Goal: Information Seeking & Learning: Learn about a topic

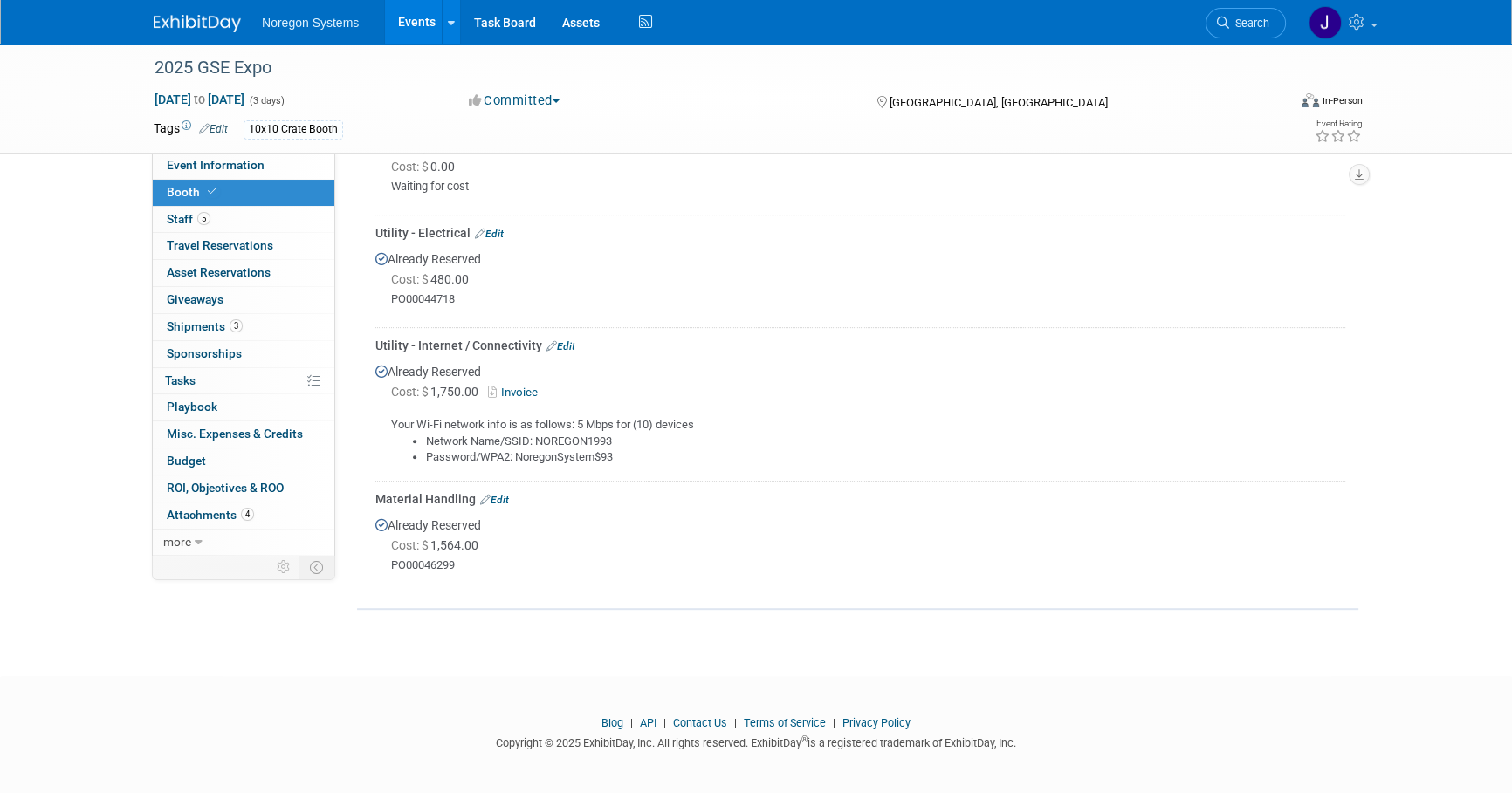
click at [185, 24] on img at bounding box center [197, 24] width 88 height 18
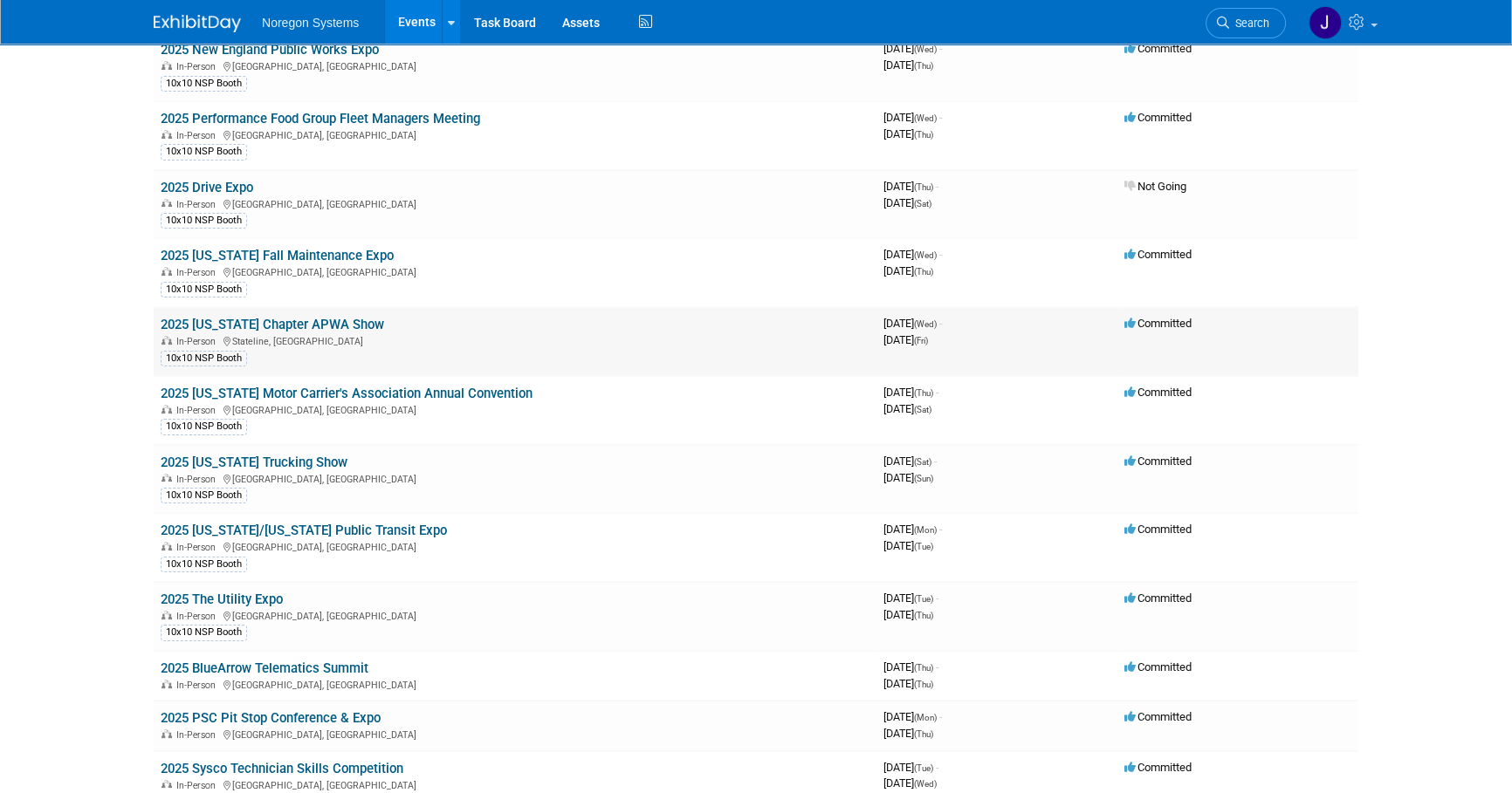
scroll to position [316, 0]
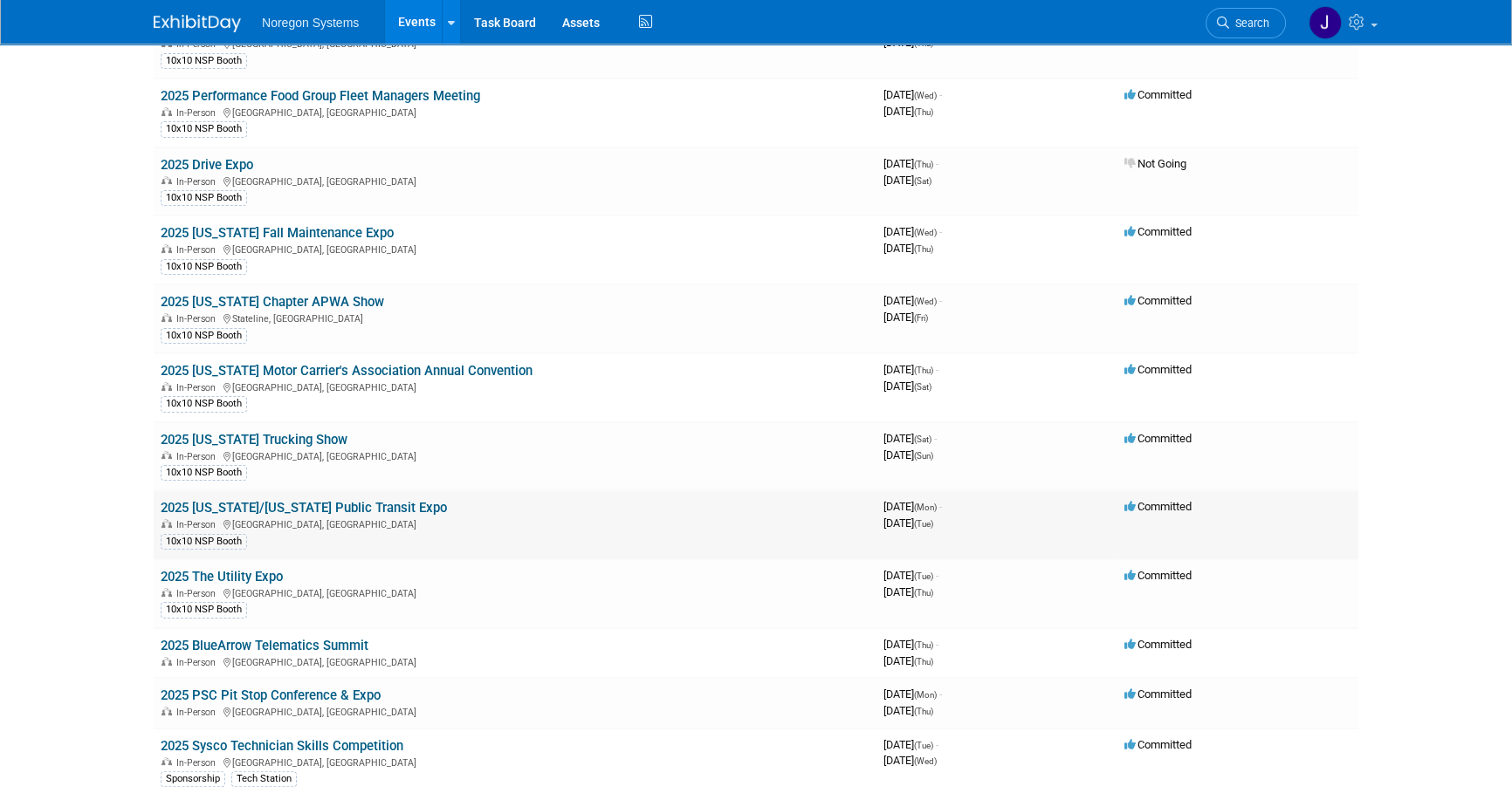
click at [288, 503] on link "2025 [US_STATE]/[US_STATE] Public Transit Expo" at bounding box center [304, 507] width 287 height 16
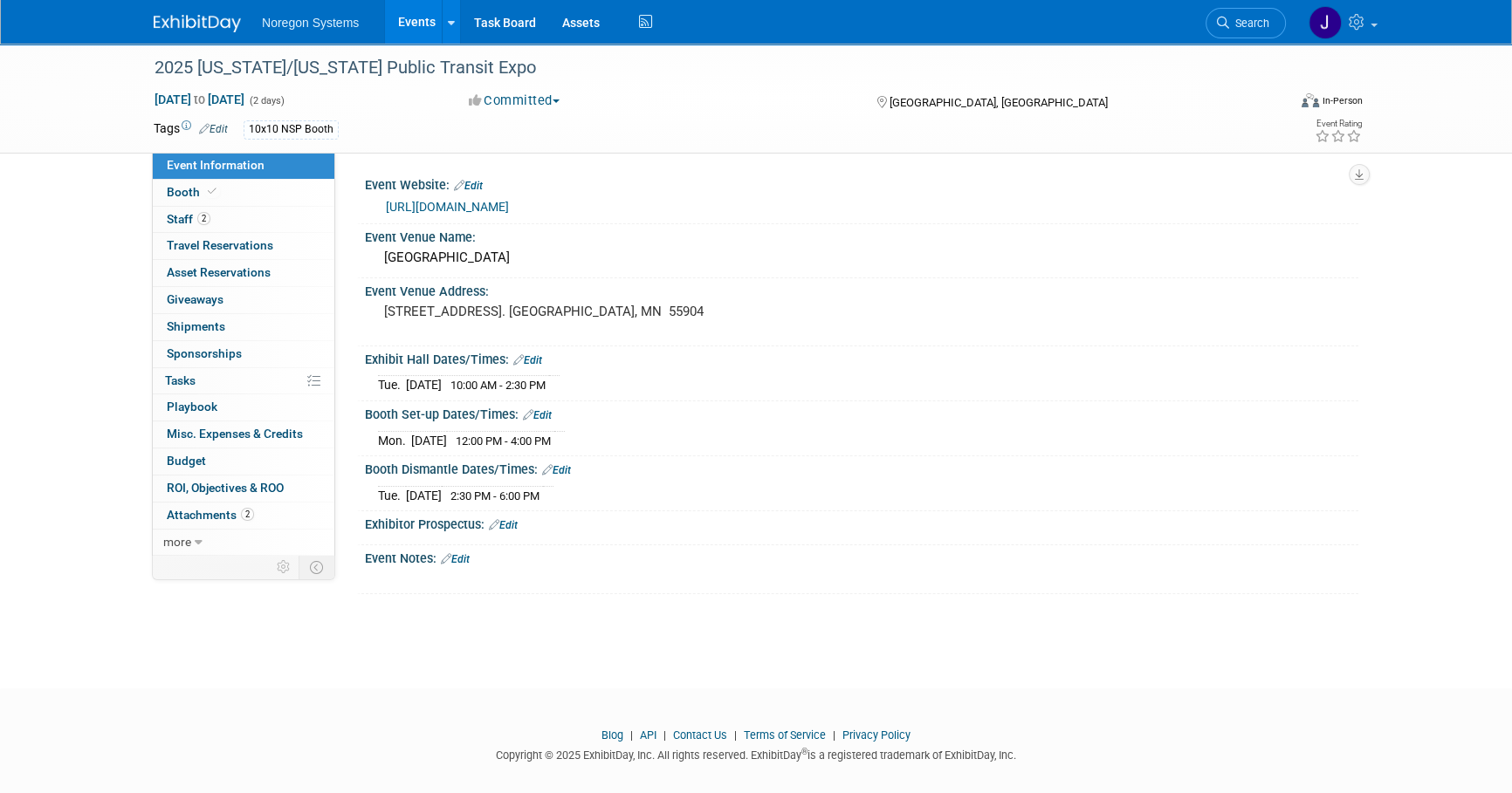
click at [509, 205] on link "https://www.mpta-transit.org/event/2025-minnesotawisconsin-public-transit-expo" at bounding box center [448, 207] width 123 height 14
click at [223, 193] on link "Booth" at bounding box center [243, 193] width 181 height 26
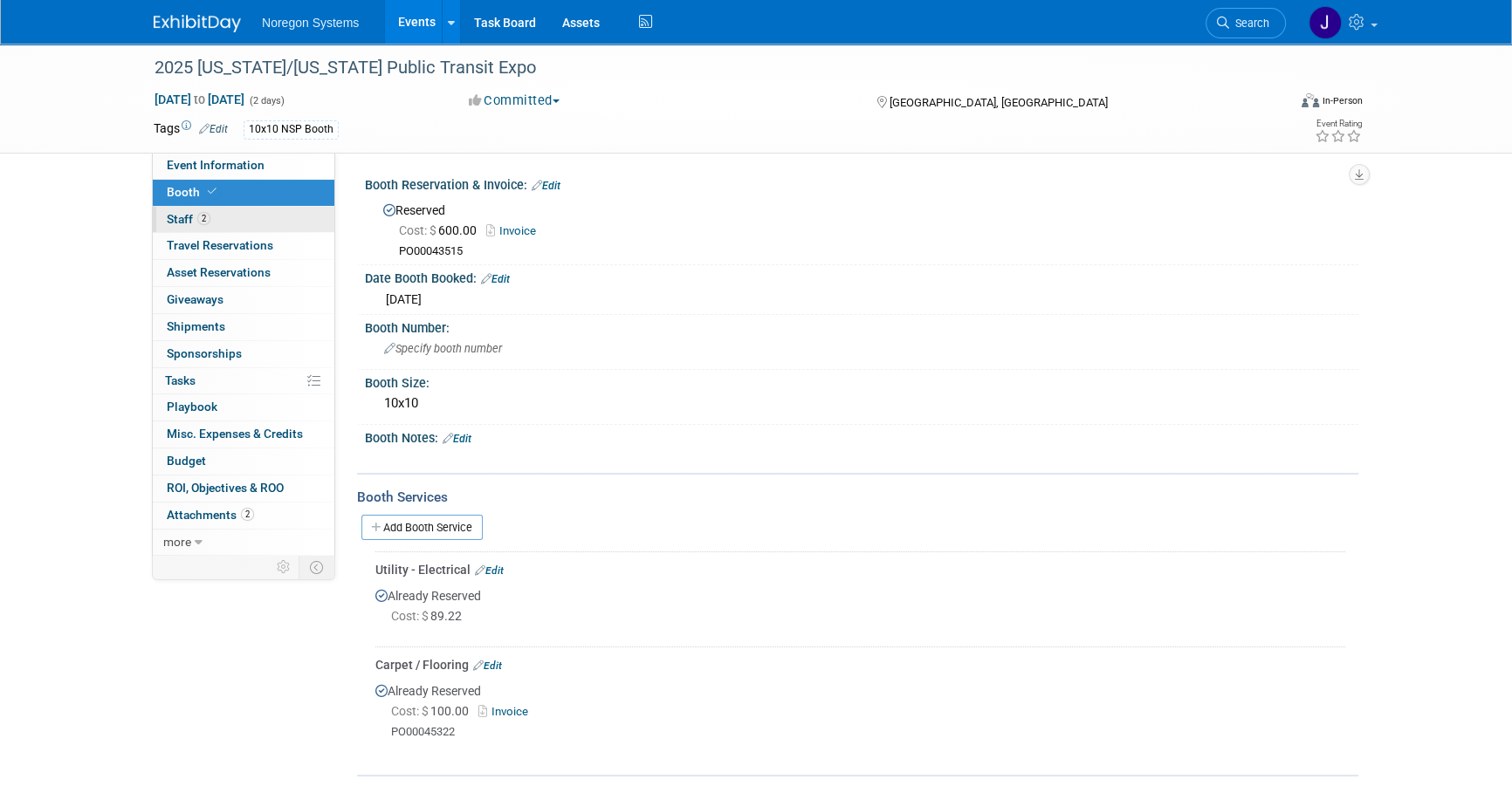
click at [221, 207] on link "2 Staff 2" at bounding box center [243, 220] width 181 height 26
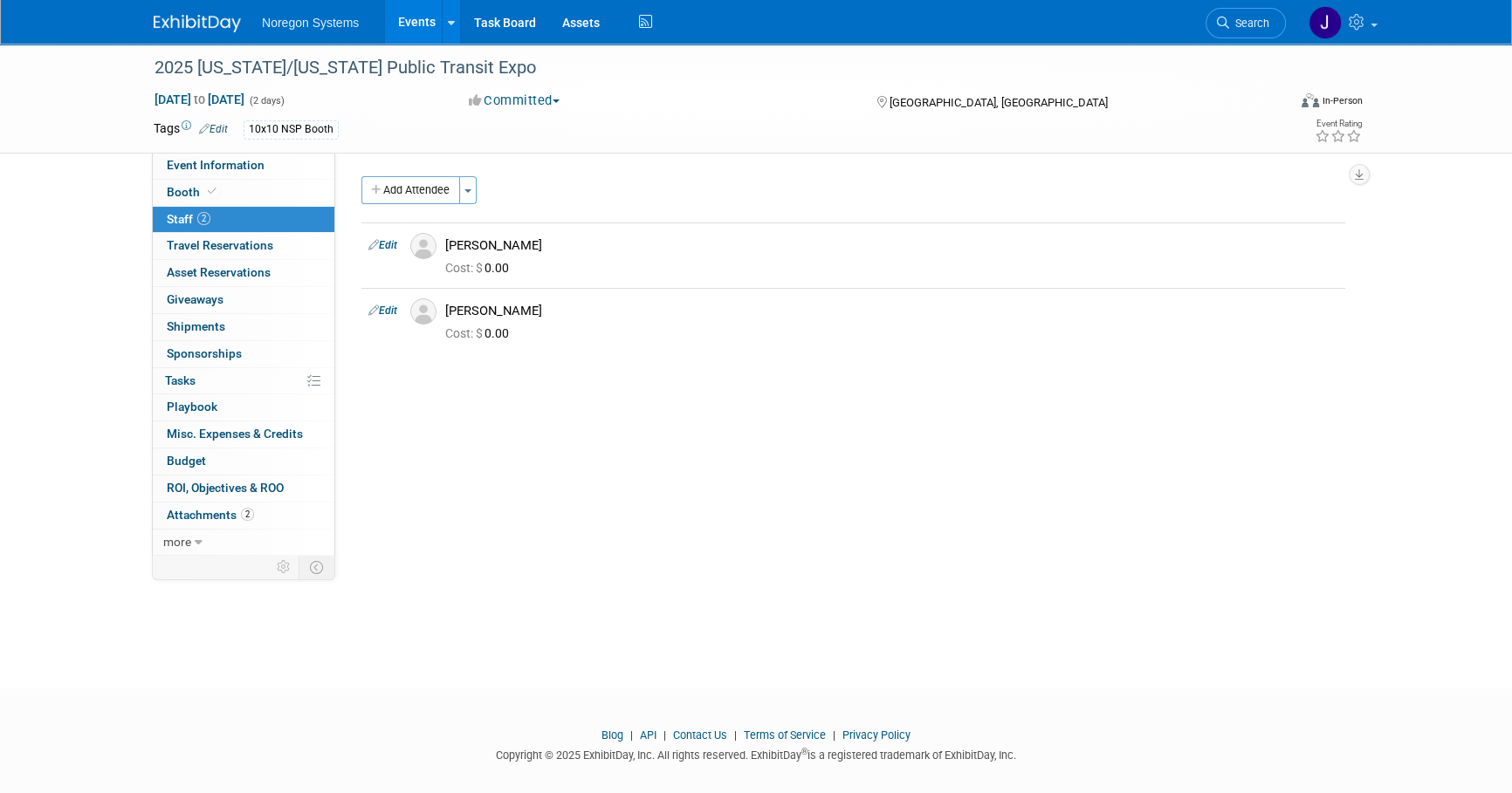
click at [227, 18] on img at bounding box center [197, 24] width 88 height 18
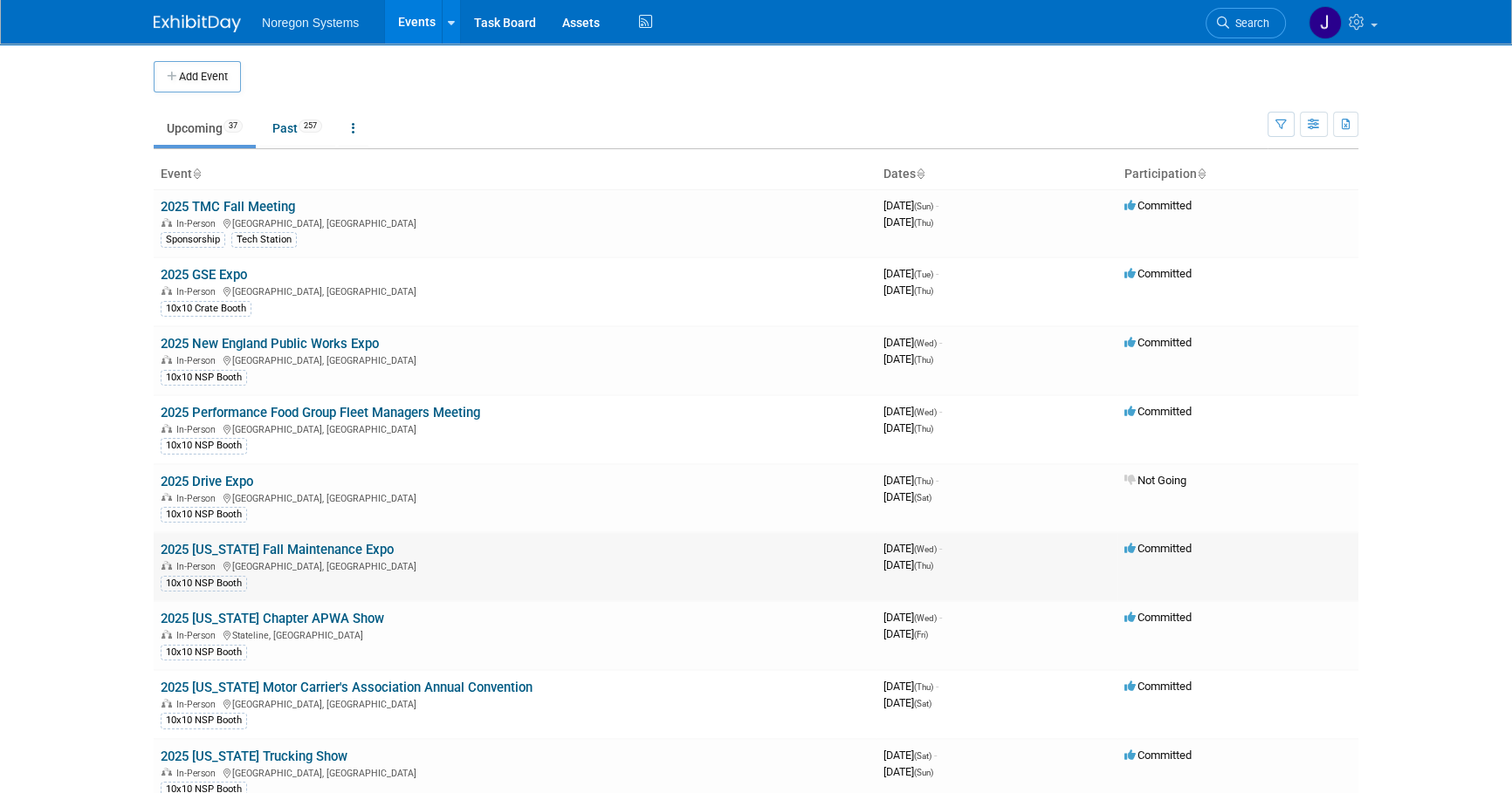
click at [365, 545] on link "2025 [US_STATE] Fall Maintenance Expo" at bounding box center [277, 550] width 233 height 16
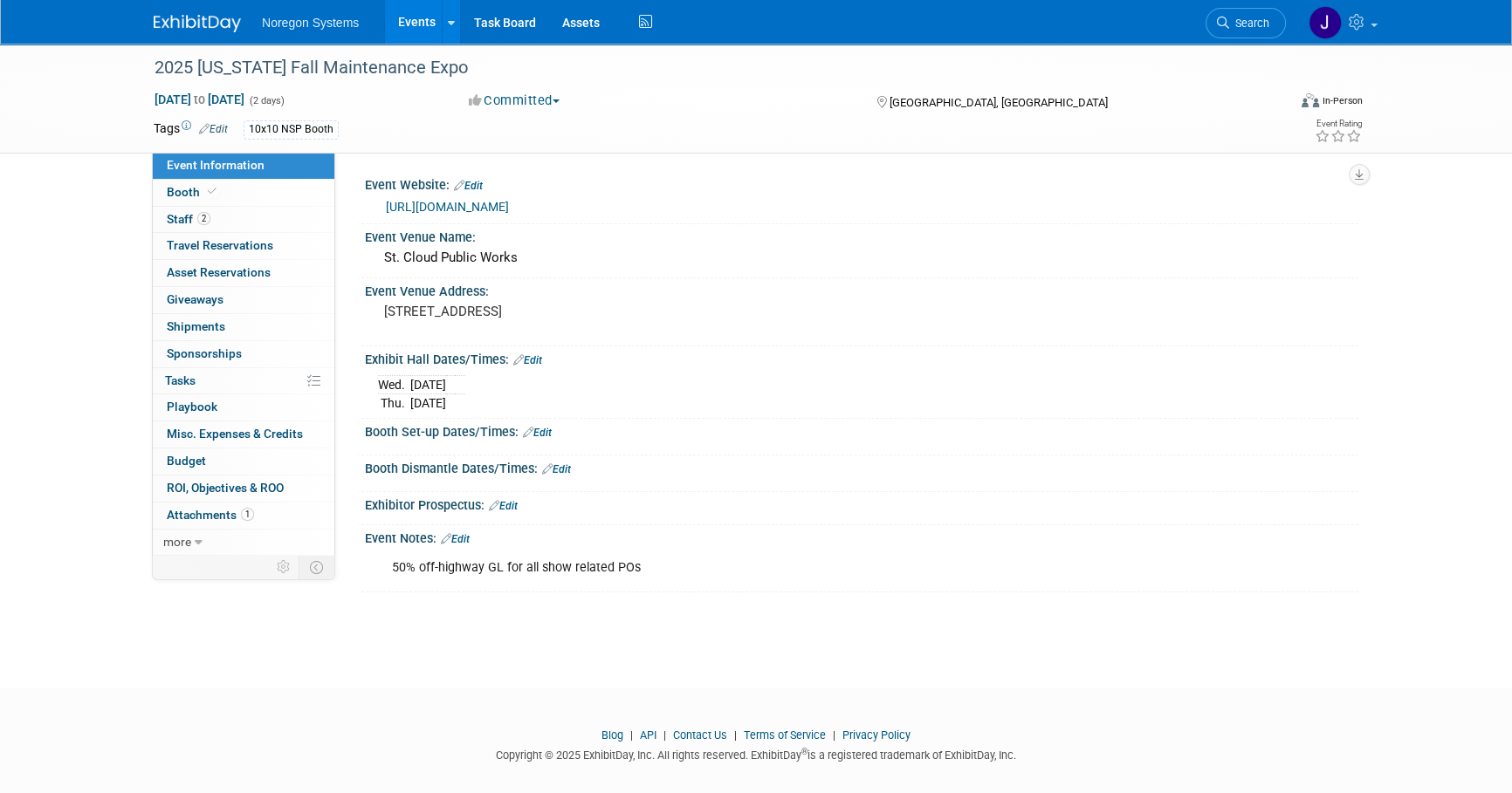
click at [492, 203] on link "[URL][DOMAIN_NAME]" at bounding box center [448, 207] width 123 height 14
click at [499, 203] on link "[URL][DOMAIN_NAME]" at bounding box center [448, 207] width 123 height 14
click at [189, 18] on img at bounding box center [197, 24] width 88 height 18
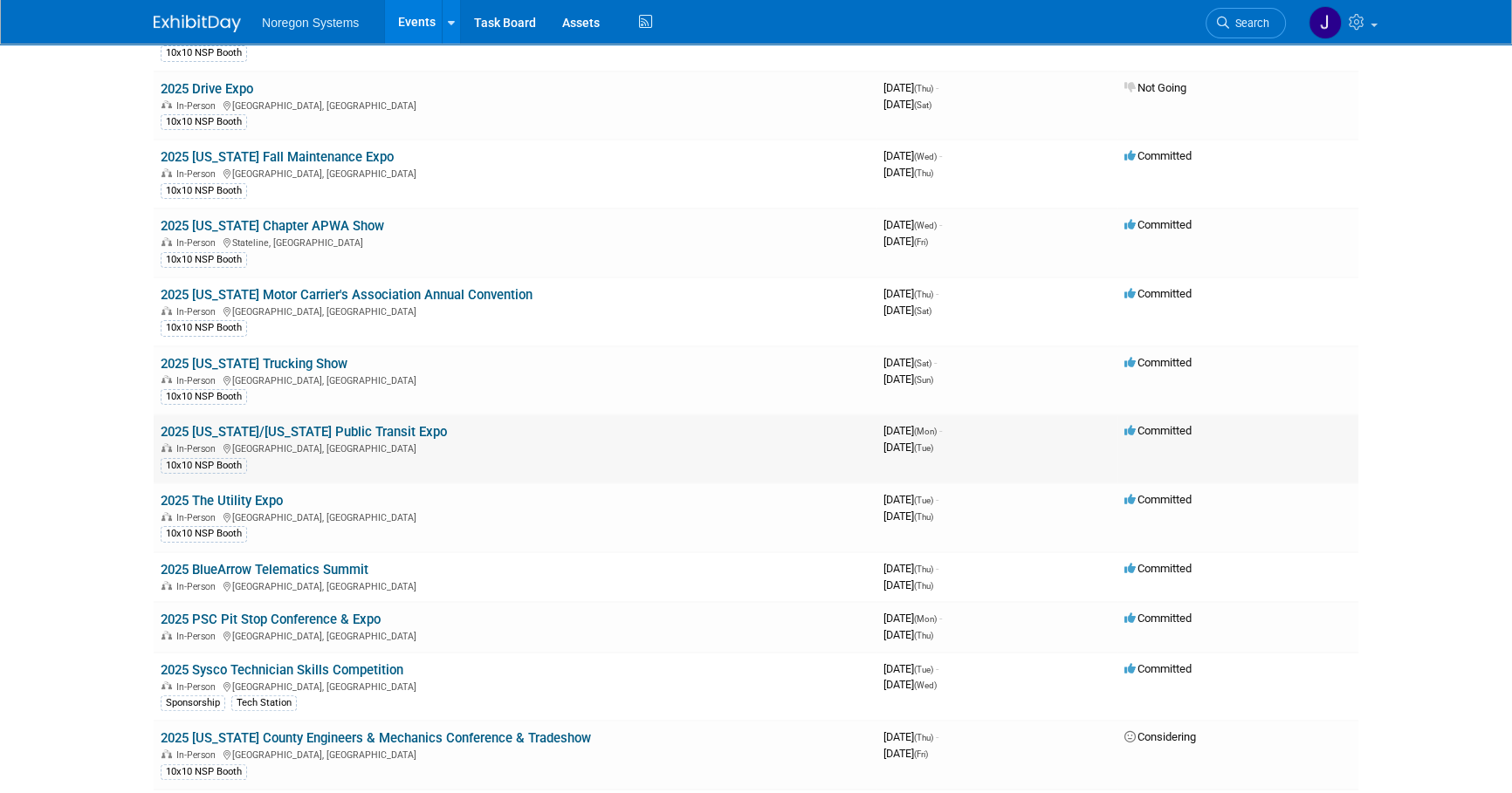
scroll to position [396, 0]
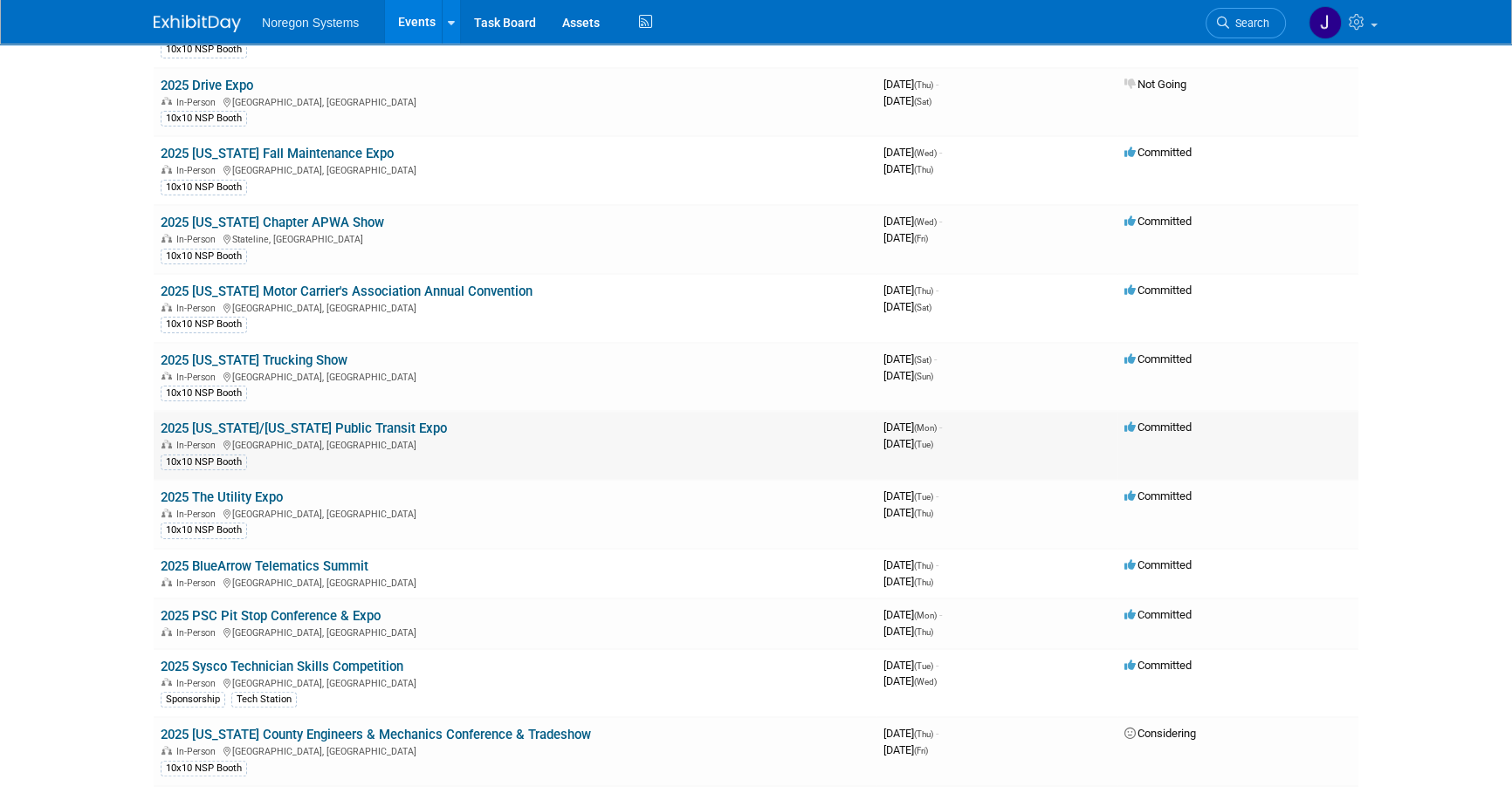
click at [349, 422] on link "2025 [US_STATE]/[US_STATE] Public Transit Expo" at bounding box center [304, 429] width 287 height 16
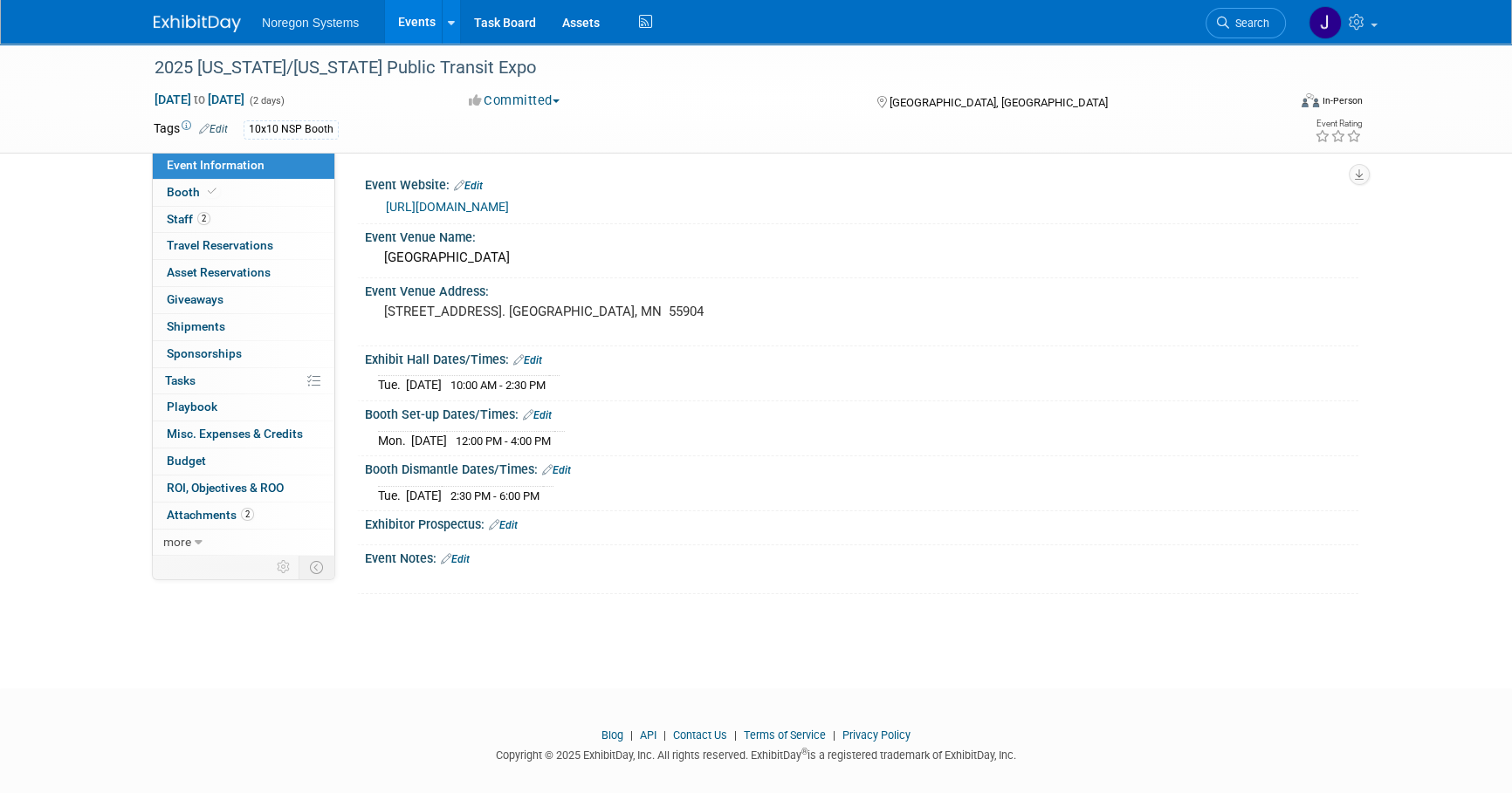
click at [509, 201] on link "https://www.mpta-transit.org/event/2025-minnesotawisconsin-public-transit-expo" at bounding box center [448, 207] width 123 height 14
